Goal: Obtain resource: Obtain resource

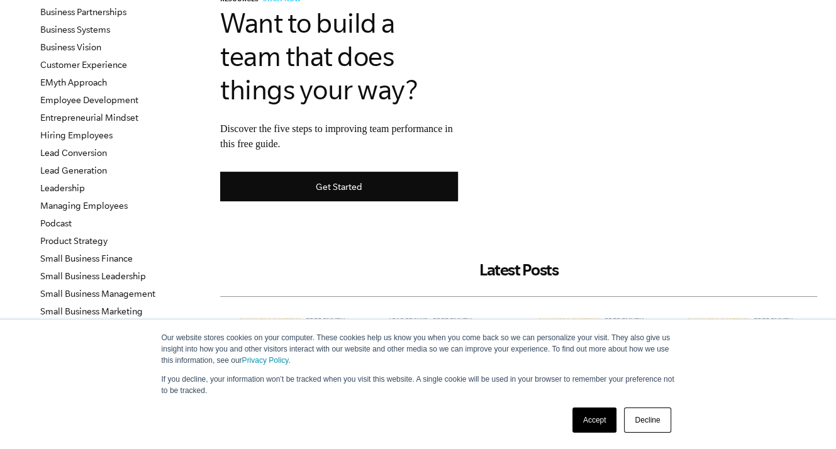
scroll to position [189, 0]
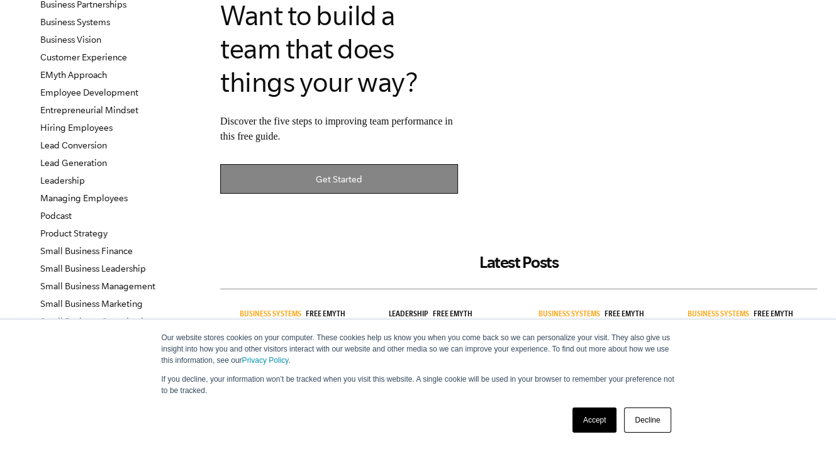
click at [377, 175] on link "Get Started" at bounding box center [339, 179] width 238 height 30
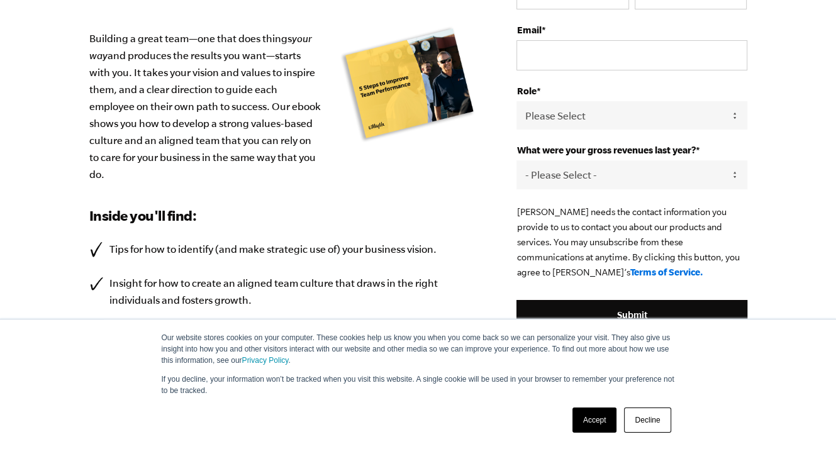
scroll to position [68, 0]
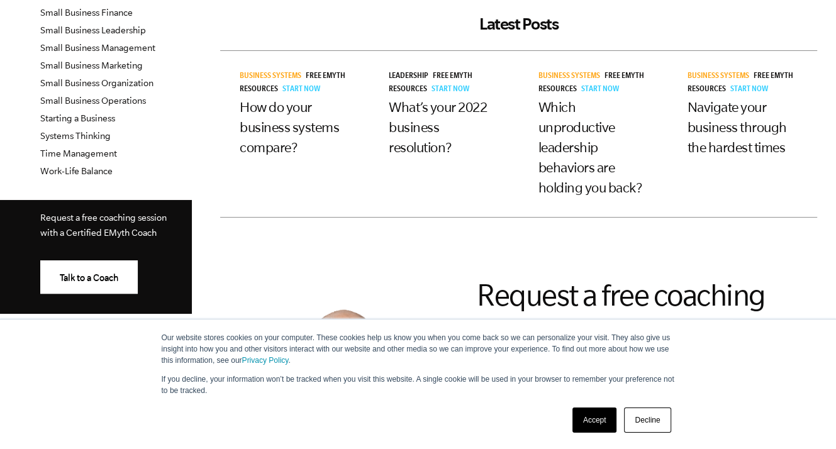
scroll to position [566, 0]
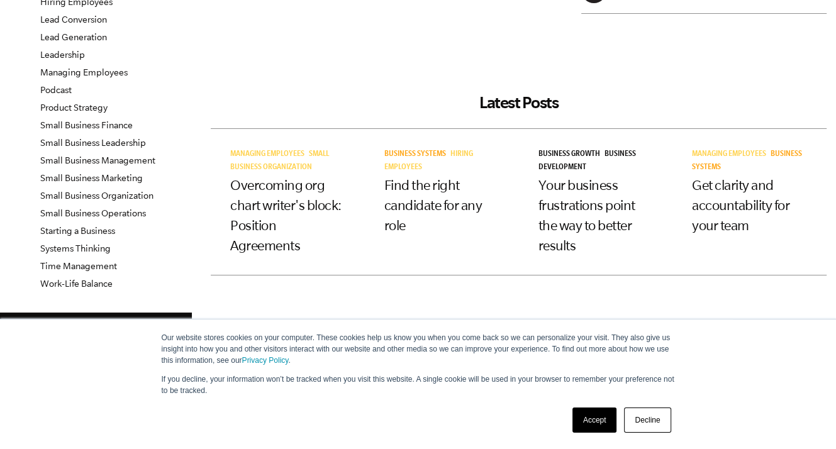
scroll to position [252, 0]
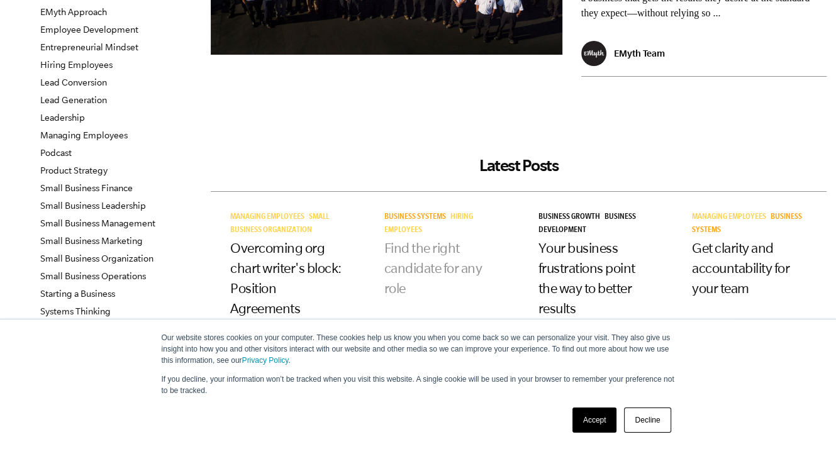
click at [443, 261] on link "Find the right candidate for any role" at bounding box center [433, 267] width 98 height 55
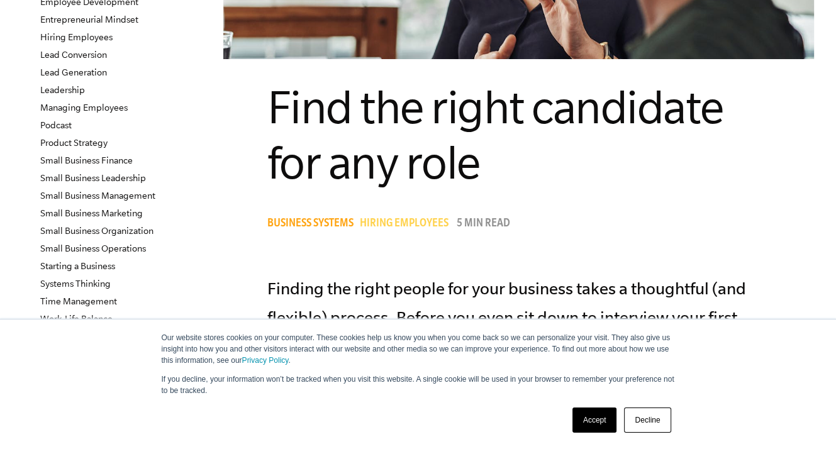
scroll to position [314, 0]
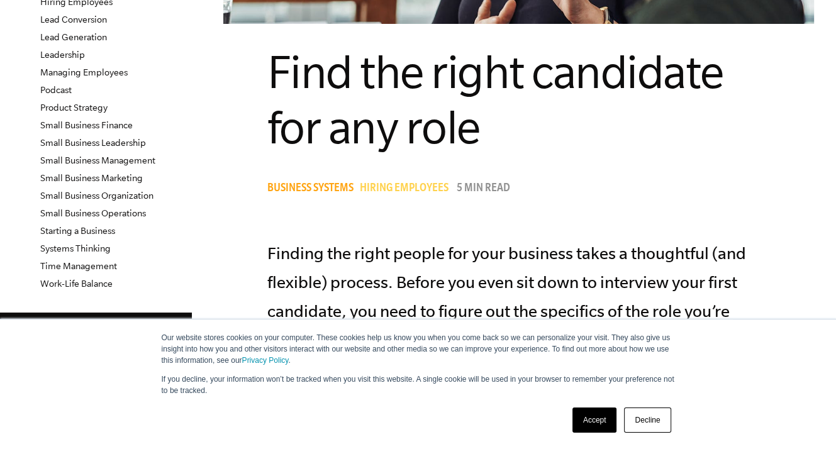
click at [648, 428] on link "Decline" at bounding box center [647, 419] width 47 height 25
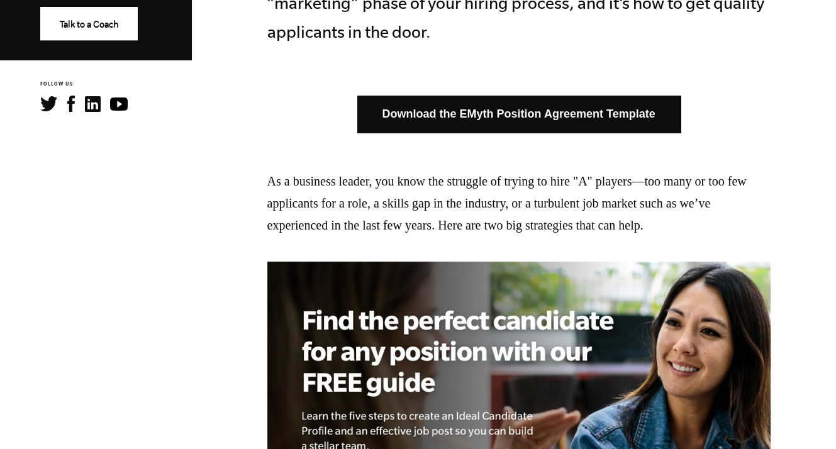
scroll to position [692, 0]
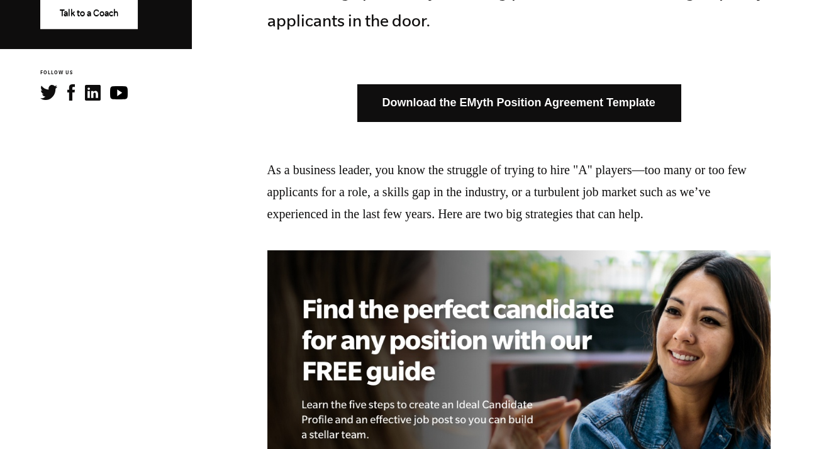
click at [581, 106] on link "Download the EMyth Position Agreement Template" at bounding box center [518, 102] width 323 height 37
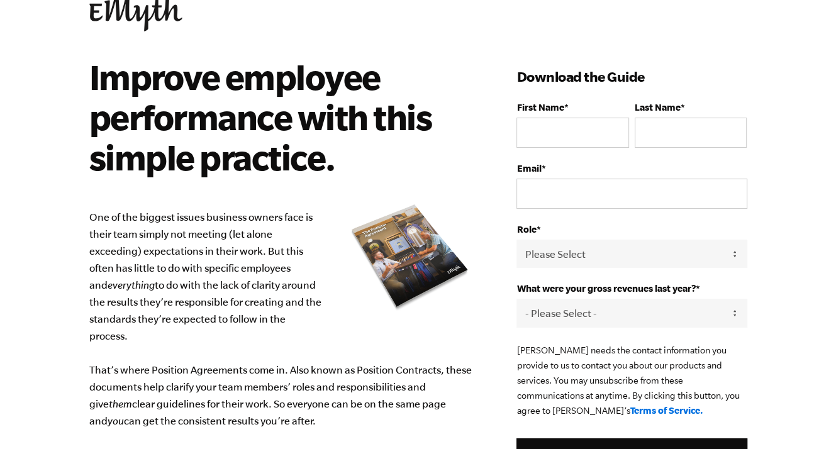
scroll to position [63, 0]
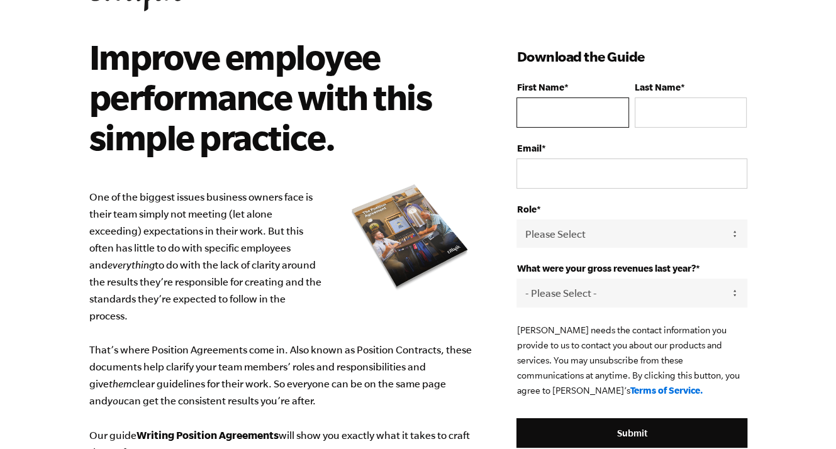
click at [601, 113] on input "First Name *" at bounding box center [572, 112] width 112 height 30
type input "[PERSON_NAME]"
type input "Brandsma"
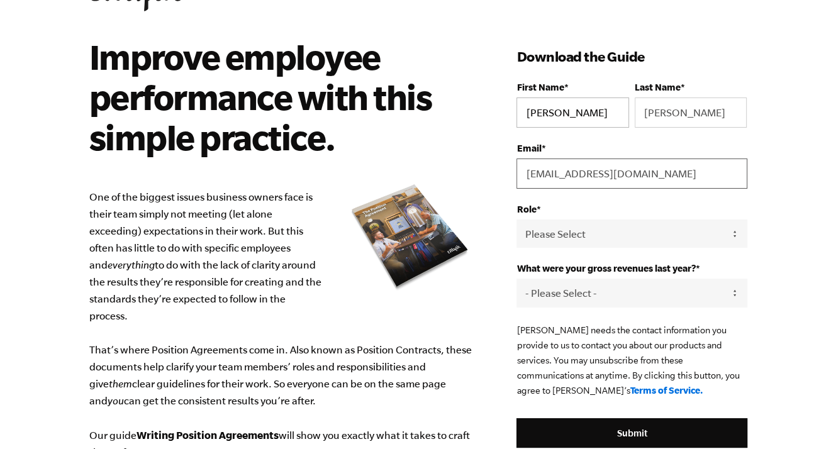
type input "audrey@hernandezfinancialplanning.com"
click at [674, 236] on select "Please Select Owner Partner / Co-Owner Executive Employee / Other" at bounding box center [631, 233] width 230 height 28
select select "Employee / Other"
click at [516, 219] on select "Please Select Owner Partner / Co-Owner Executive Employee / Other" at bounding box center [631, 233] width 230 height 28
click at [649, 285] on select "- Please Select - 0-75K 76-150K 151-275K 276-500K 501-750K 751-1M 1-2.5M 2.5-5M…" at bounding box center [631, 293] width 230 height 28
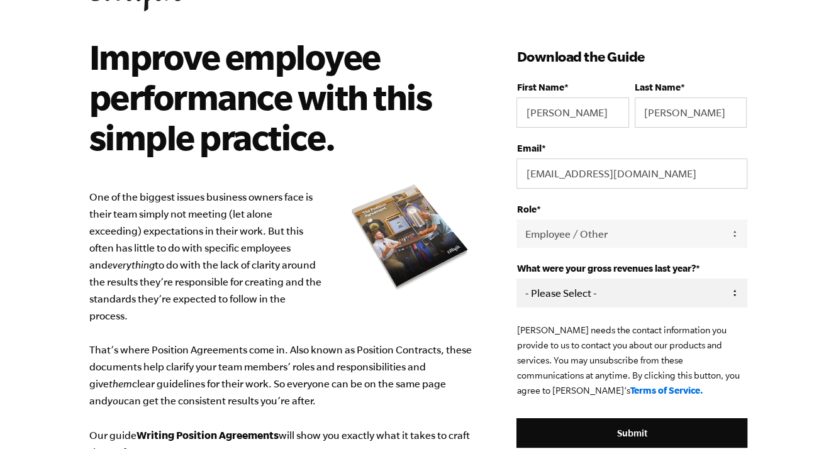
select select "151-275K"
click at [516, 279] on select "- Please Select - 0-75K 76-150K 151-275K 276-500K 501-750K 751-1M 1-2.5M 2.5-5M…" at bounding box center [631, 293] width 230 height 28
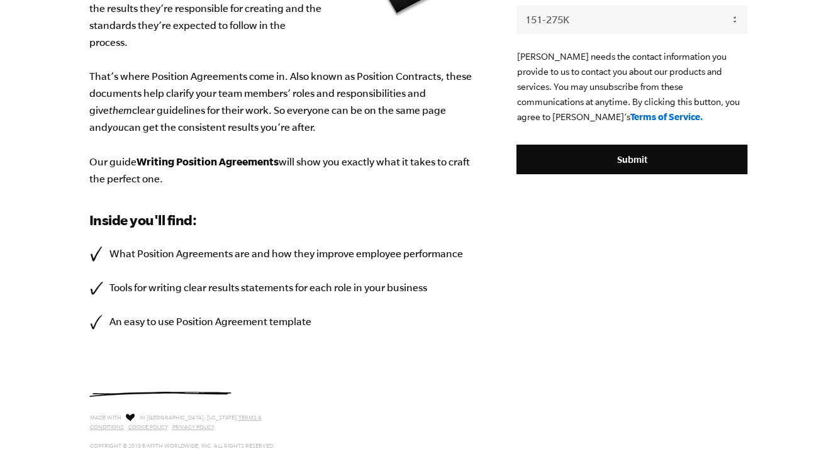
scroll to position [314, 0]
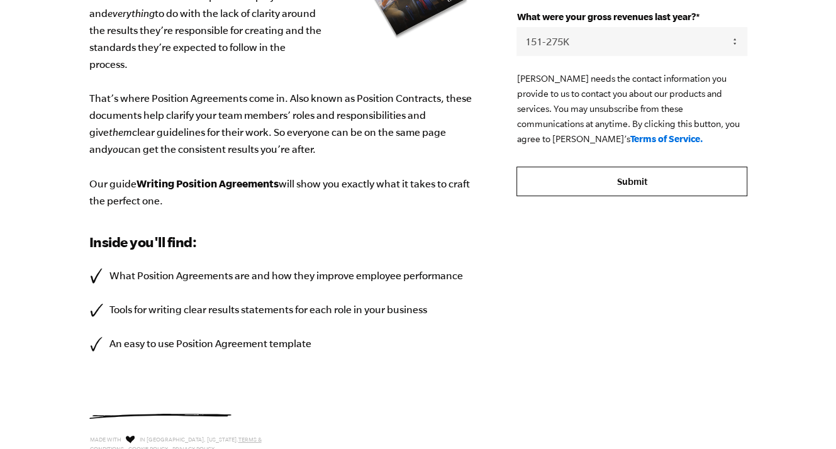
click at [677, 176] on input "Submit" at bounding box center [631, 182] width 230 height 30
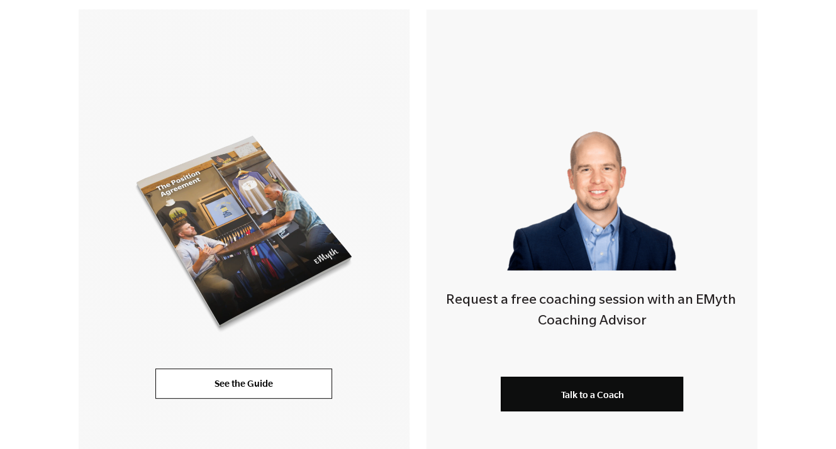
scroll to position [314, 0]
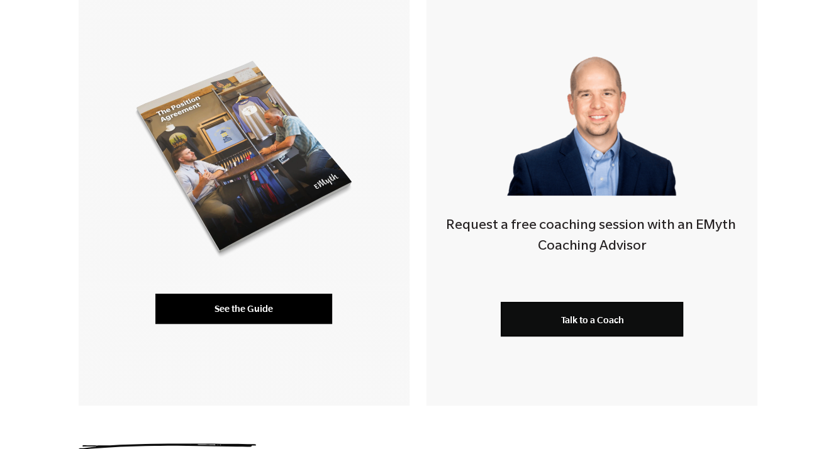
click at [272, 308] on link "See the Guide" at bounding box center [243, 309] width 177 height 30
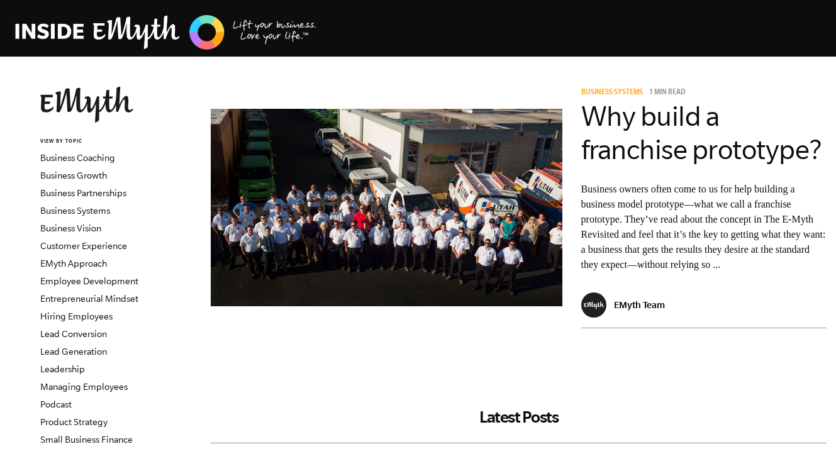
scroll to position [252, 0]
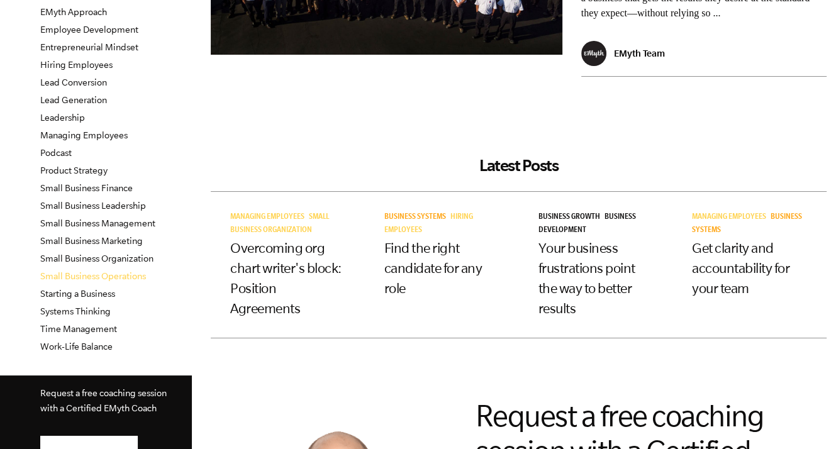
click at [124, 271] on link "Small Business Operations" at bounding box center [93, 276] width 106 height 10
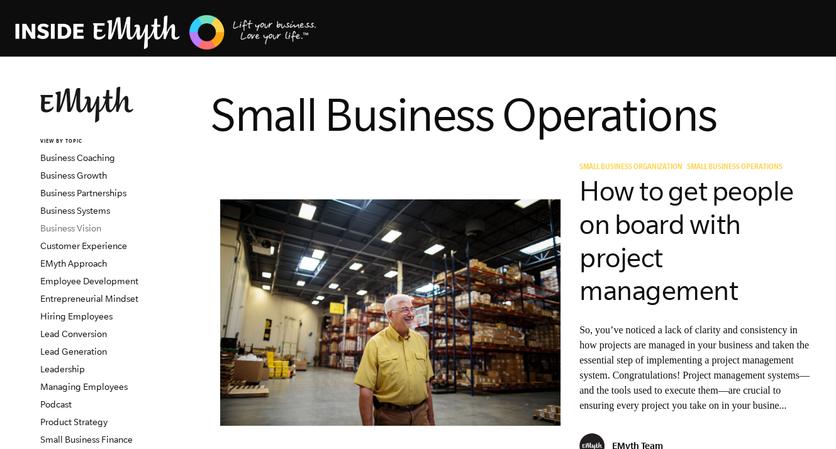
click at [91, 226] on link "Business Vision" at bounding box center [70, 228] width 61 height 10
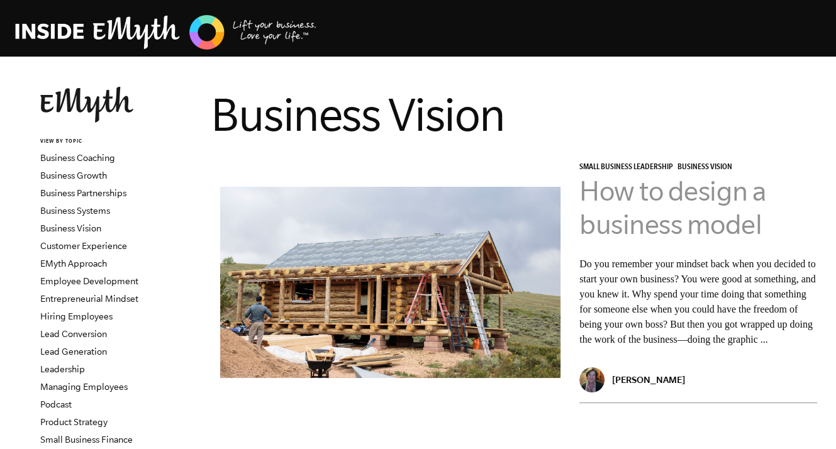
click at [676, 202] on link "How to design a business model" at bounding box center [672, 207] width 187 height 64
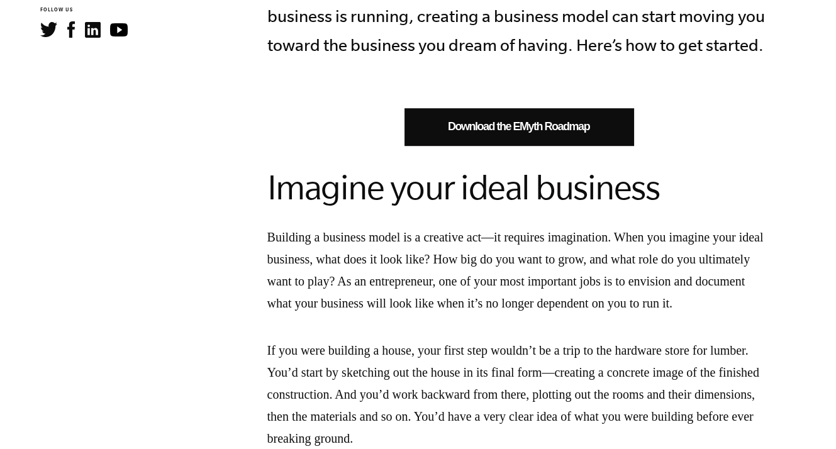
scroll to position [817, 0]
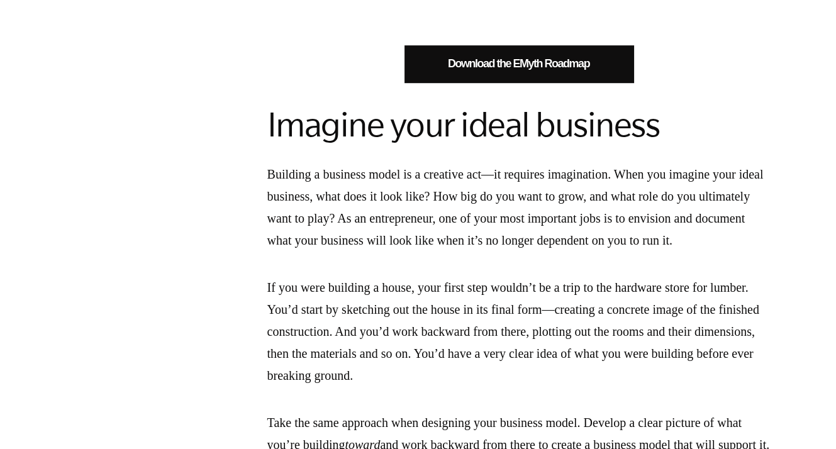
click at [532, 79] on link "Download the EMyth Roadmap" at bounding box center [518, 63] width 229 height 37
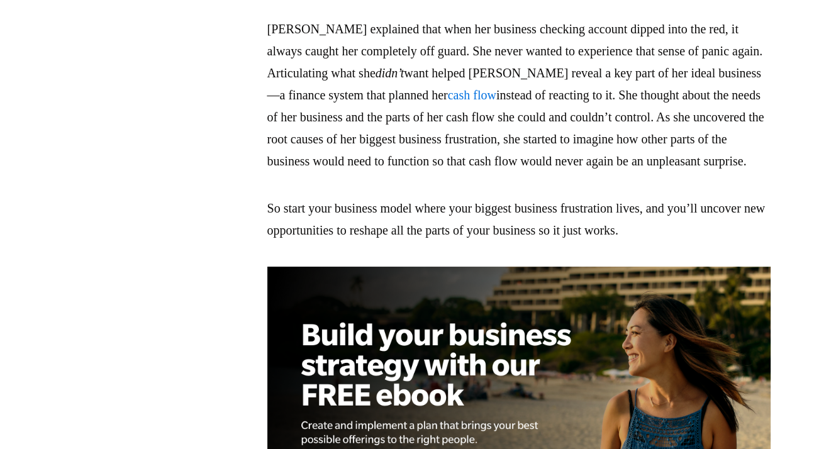
scroll to position [1509, 0]
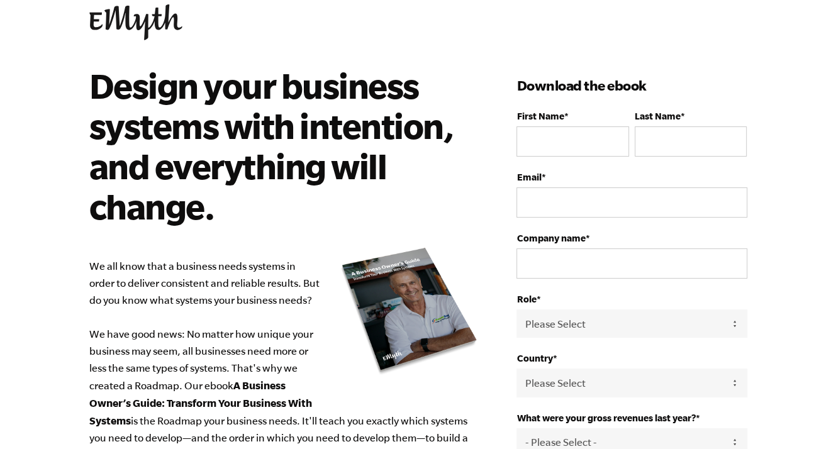
scroll to position [63, 0]
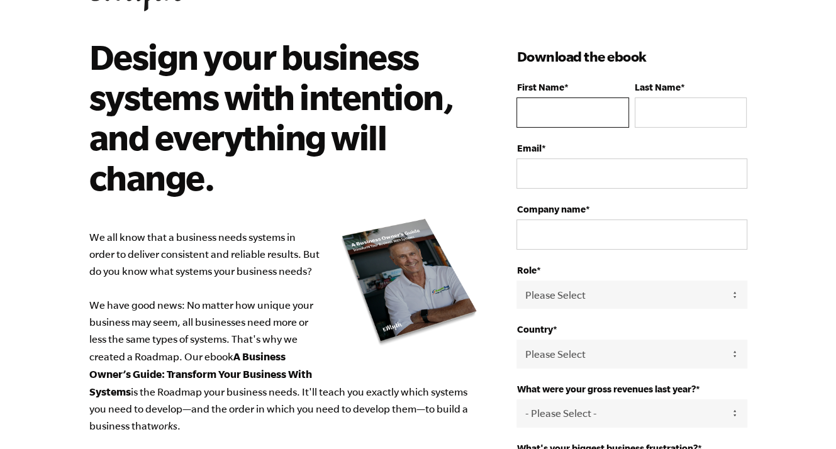
click at [574, 106] on input "First Name *" at bounding box center [572, 112] width 112 height 30
type input "Audrey"
type input "Brandsma"
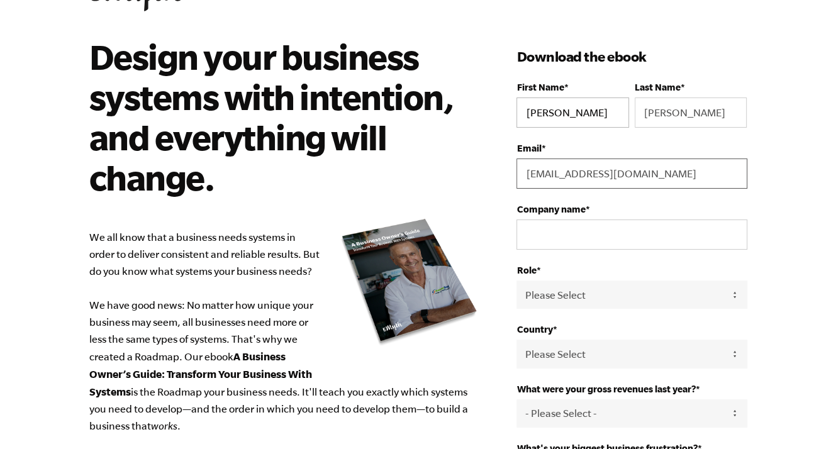
type input "audrey@hernandezfinancialplanning.com"
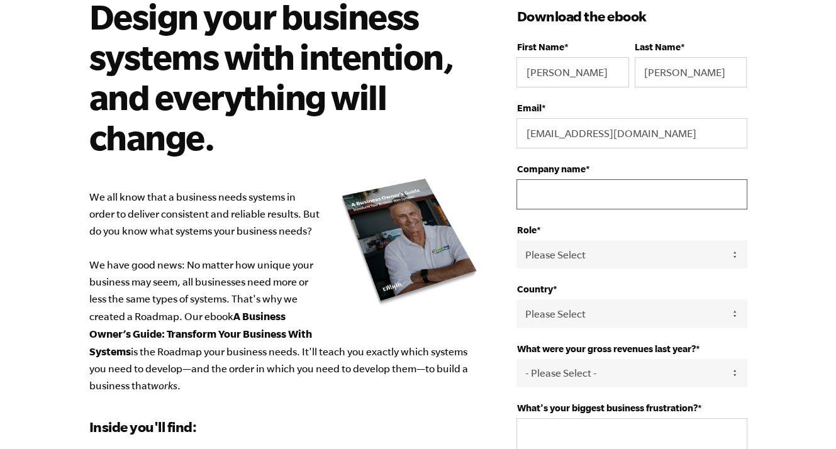
scroll to position [126, 0]
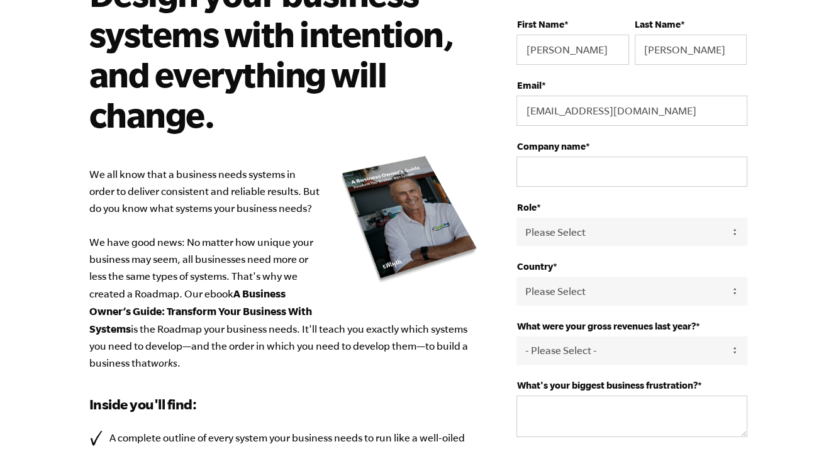
click at [648, 230] on div "Role * Please Select Owner Partner / Co-Owner Executive Employee / Other" at bounding box center [631, 224] width 230 height 44
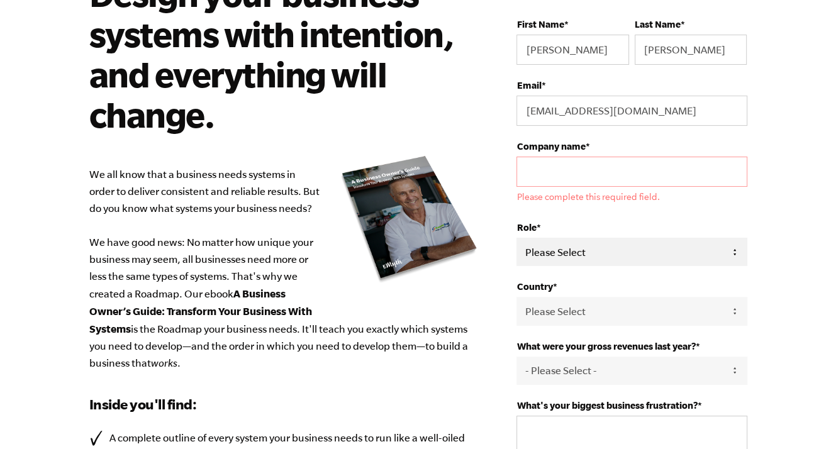
select select "Employee / Other"
click at [516, 238] on select "Please Select Owner Partner / Co-Owner Executive Employee / Other" at bounding box center [631, 252] width 230 height 28
click at [672, 306] on select "Please Select United States Afghanistan Åland Islands Albania Algeria American …" at bounding box center [631, 311] width 230 height 28
select select "United States"
click at [516, 297] on select "Please Select United States Afghanistan Åland Islands Albania Algeria American …" at bounding box center [631, 311] width 230 height 28
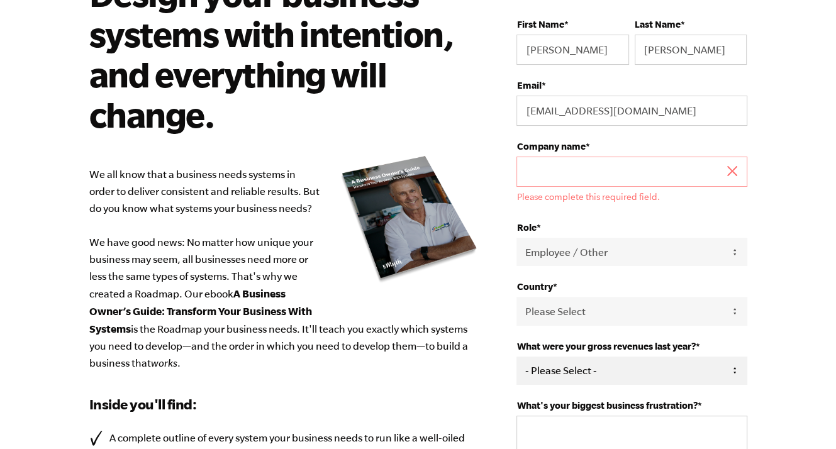
click at [690, 365] on select "- Please Select - 0-75K 76-150K 151-275K 276-500K 501-750K 751-1M 1-2.5M 2.5-5M…" at bounding box center [631, 371] width 230 height 28
select select "151-275K"
click at [516, 357] on select "- Please Select - 0-75K 76-150K 151-275K 276-500K 501-750K 751-1M 1-2.5M 2.5-5M…" at bounding box center [631, 371] width 230 height 28
click at [669, 170] on input "Company name *" at bounding box center [631, 172] width 230 height 30
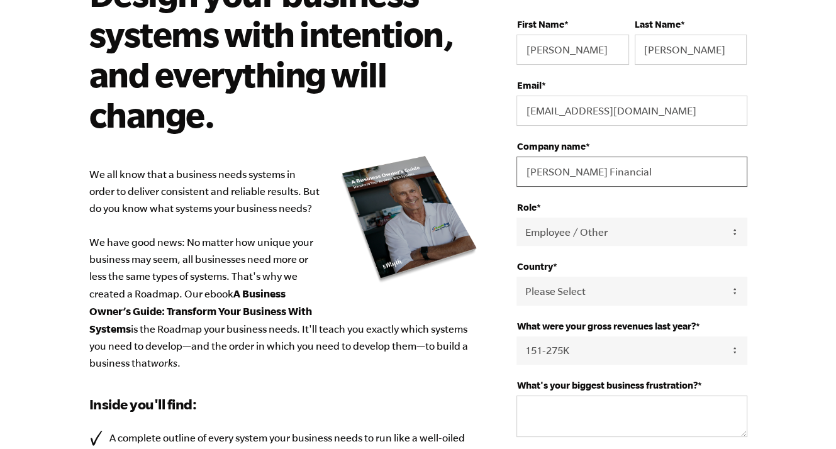
type input "Hernandez Financial"
click at [785, 267] on body "Design your business systems with intention, and everything will change. We all…" at bounding box center [418, 98] width 836 height 449
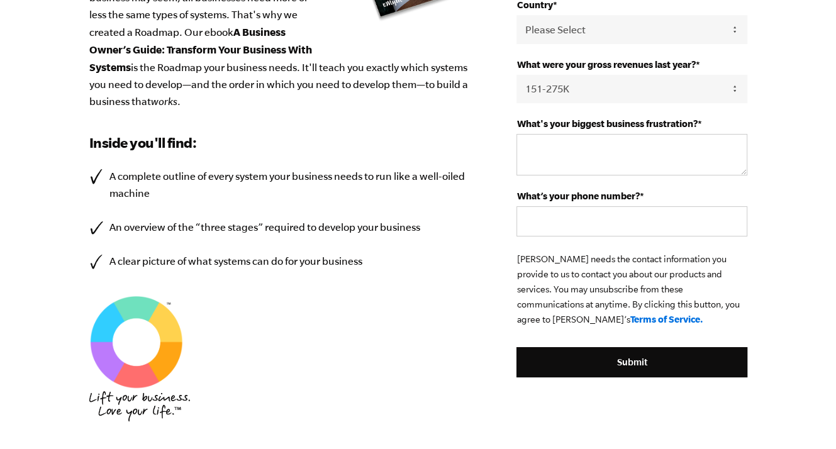
scroll to position [367, 0]
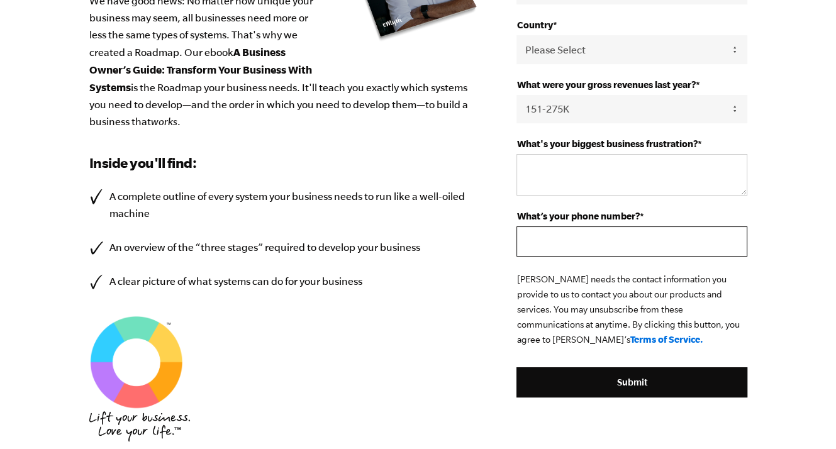
click at [670, 243] on input "What’s your phone number? *" at bounding box center [631, 241] width 230 height 30
type input "000"
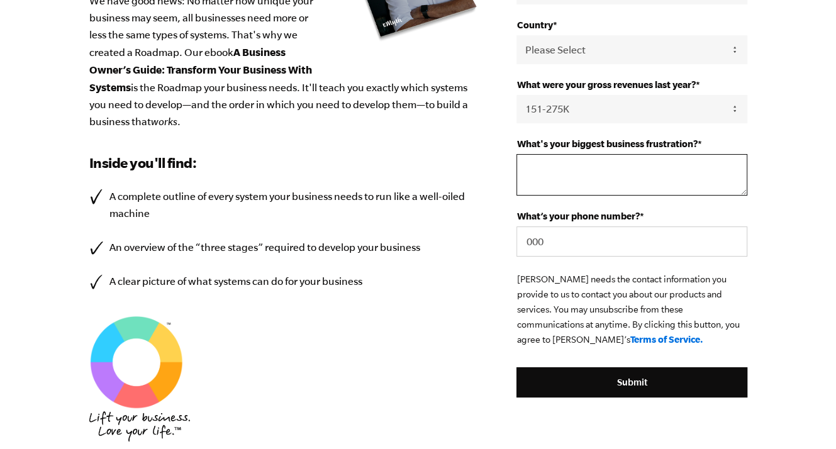
click at [660, 178] on textarea "What's your biggest business frustration? *" at bounding box center [631, 174] width 230 height 41
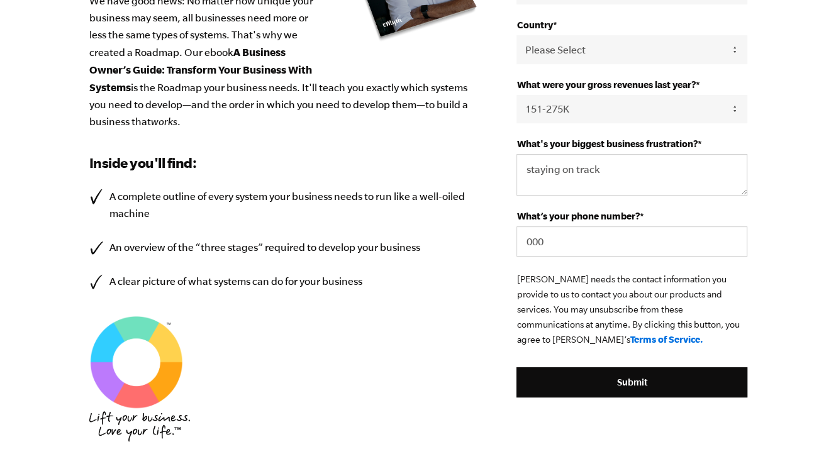
click at [750, 275] on div "Design your business systems with intention, and everything will change. We all…" at bounding box center [418, 120] width 688 height 777
drag, startPoint x: 616, startPoint y: 160, endPoint x: 498, endPoint y: 165, distance: 117.7
click at [498, 165] on div "Design your business systems with intention, and everything will change. We all…" at bounding box center [418, 120] width 688 height 777
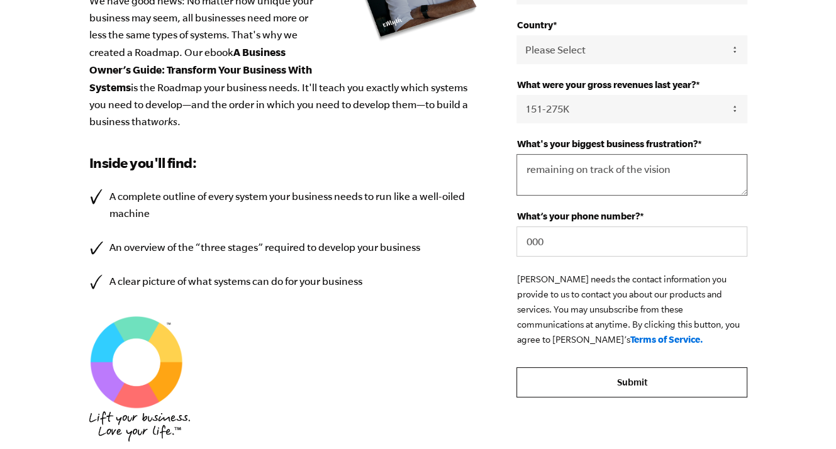
type textarea "remaining on track of the vision"
click at [666, 377] on input "Submit" at bounding box center [631, 382] width 230 height 30
